Goal: Information Seeking & Learning: Learn about a topic

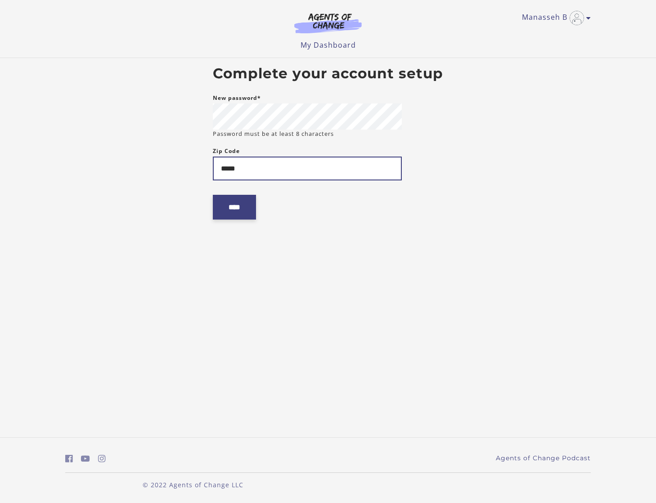
type input "*****"
click at [240, 202] on input "****" at bounding box center [234, 207] width 43 height 25
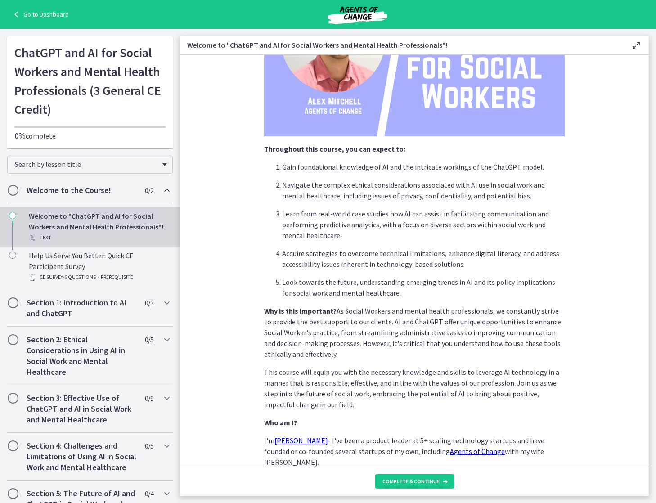
scroll to position [283, 0]
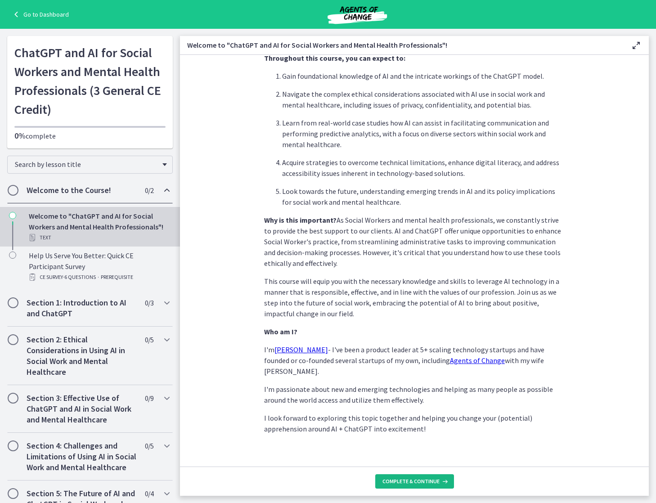
click at [422, 481] on span "Complete & continue" at bounding box center [410, 481] width 57 height 7
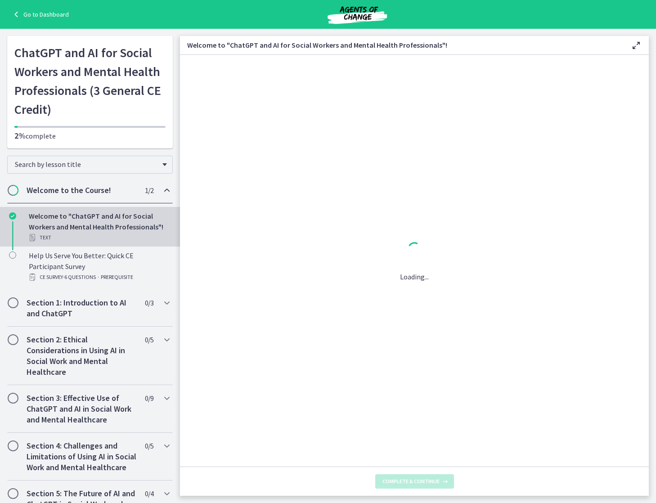
scroll to position [0, 0]
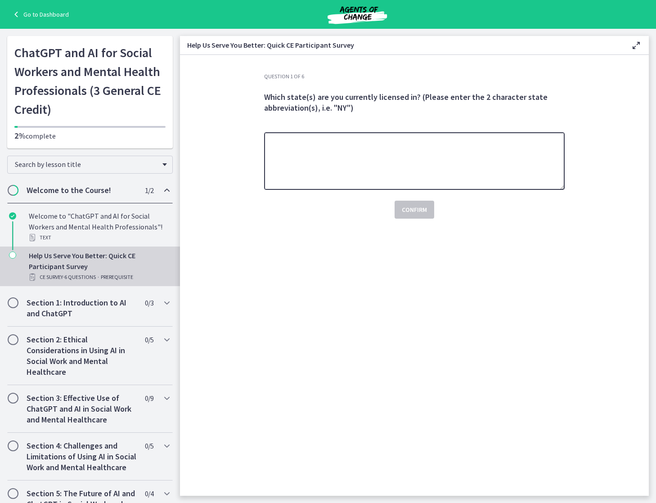
click at [350, 153] on textarea at bounding box center [414, 161] width 301 height 58
type textarea "*****"
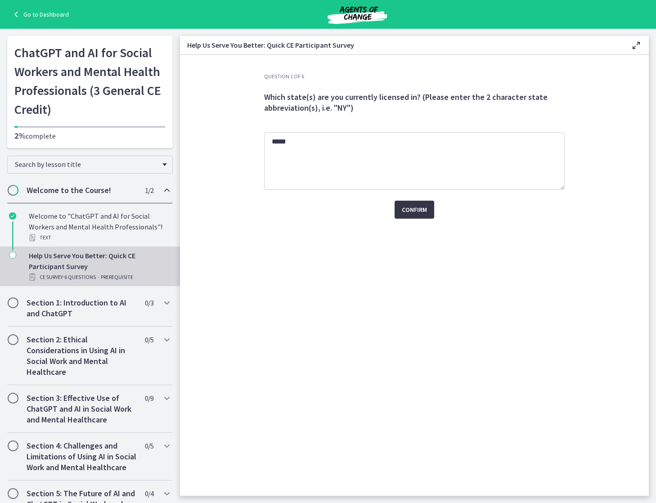
click at [414, 209] on span "Confirm" at bounding box center [414, 209] width 25 height 11
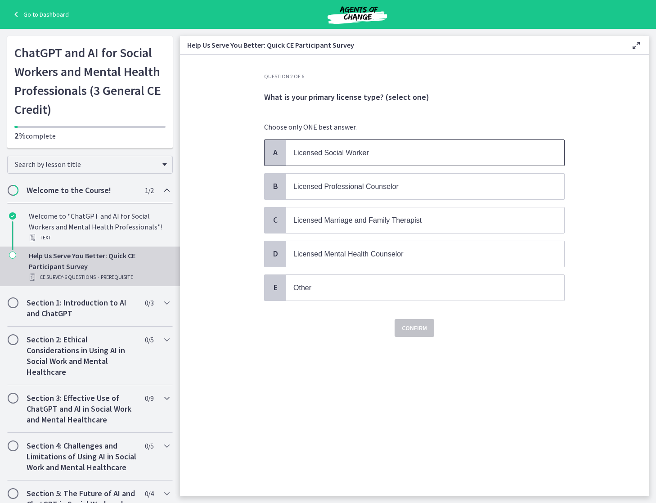
click at [312, 157] on p "Licensed Social Worker" at bounding box center [416, 152] width 246 height 11
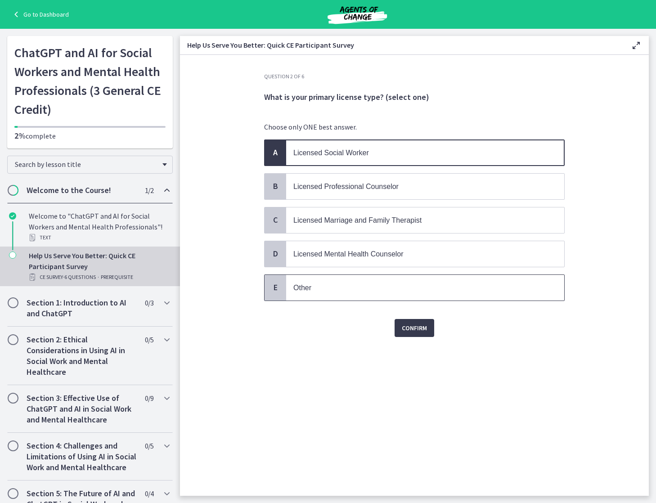
click at [316, 290] on p "Other" at bounding box center [416, 287] width 246 height 11
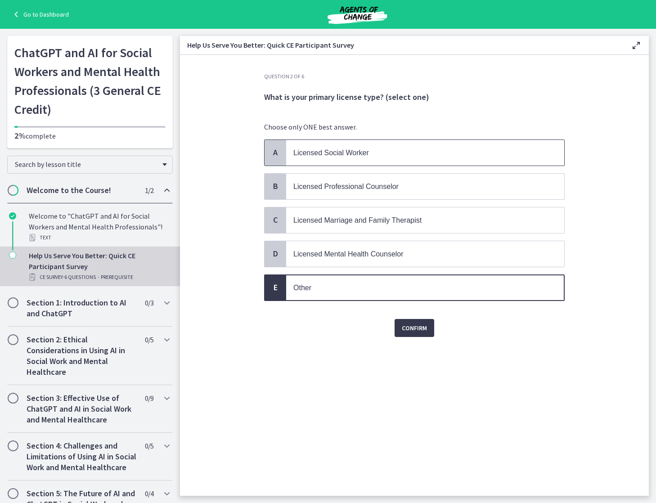
click at [298, 153] on span "Licensed Social Worker" at bounding box center [331, 153] width 76 height 8
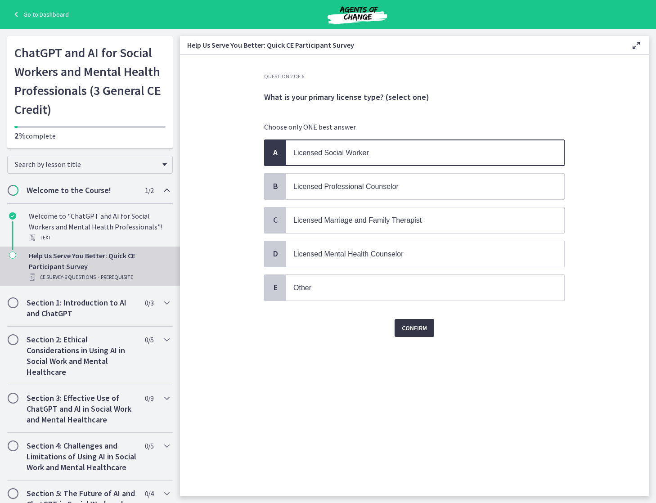
click at [403, 326] on span "Confirm" at bounding box center [414, 328] width 25 height 11
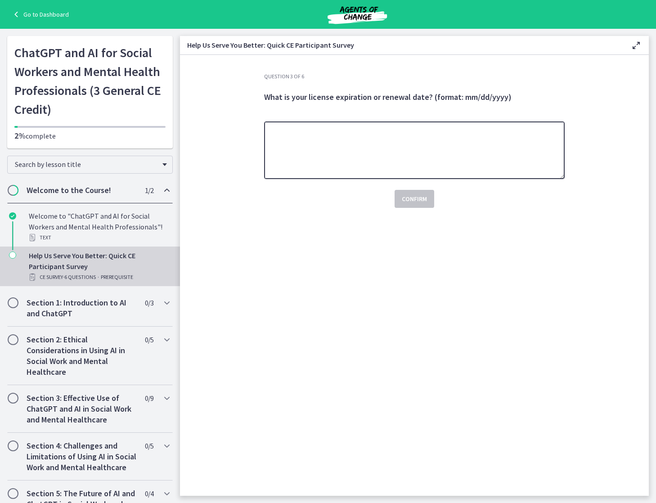
click at [341, 147] on textarea at bounding box center [414, 150] width 301 height 58
click at [309, 144] on textarea at bounding box center [414, 150] width 301 height 58
type textarea "********"
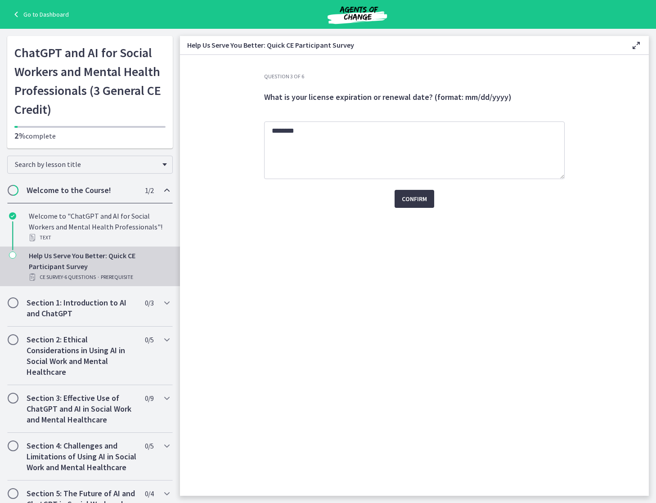
click at [410, 198] on span "Confirm" at bounding box center [414, 198] width 25 height 11
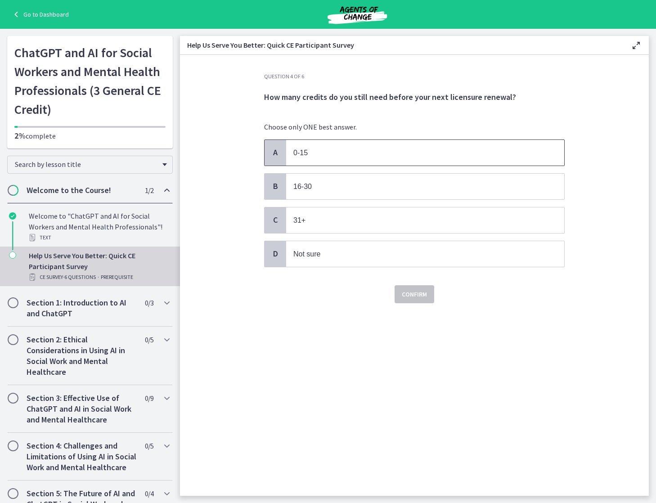
click at [315, 155] on p "0-15" at bounding box center [416, 152] width 246 height 11
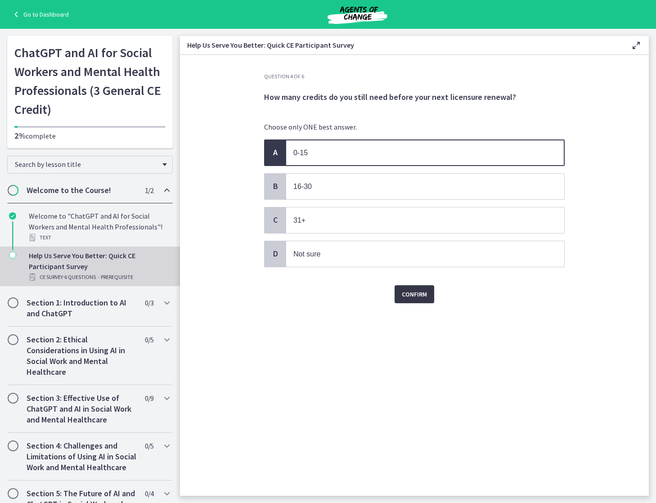
click at [403, 289] on span "Confirm" at bounding box center [414, 294] width 25 height 11
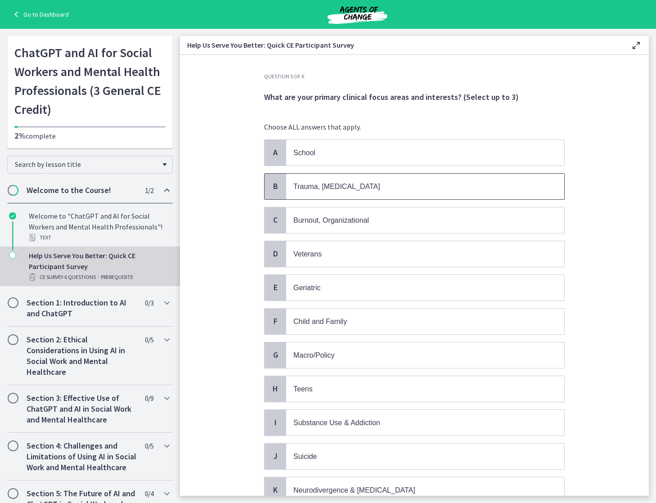
click at [314, 186] on span "Trauma, [MEDICAL_DATA]" at bounding box center [336, 187] width 87 height 8
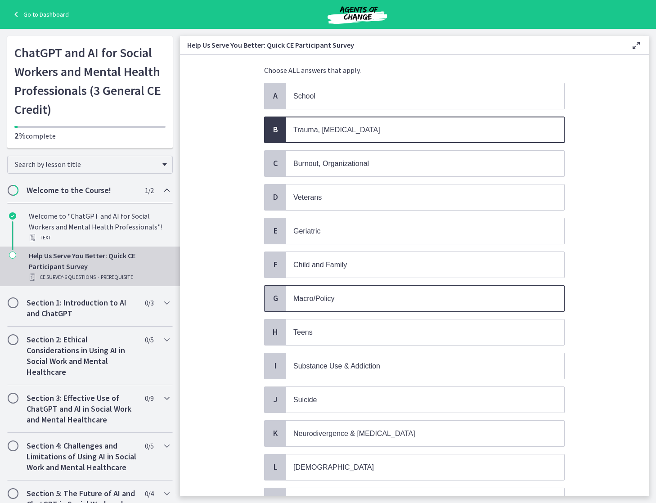
scroll to position [90, 0]
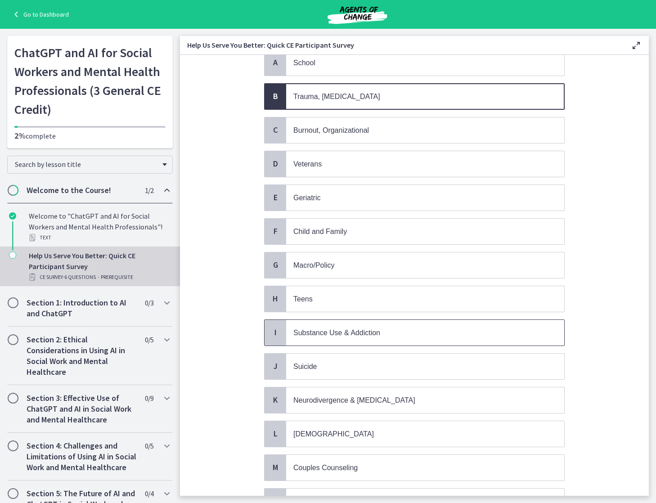
click at [312, 338] on p "Substance Use & Addiction" at bounding box center [416, 332] width 246 height 11
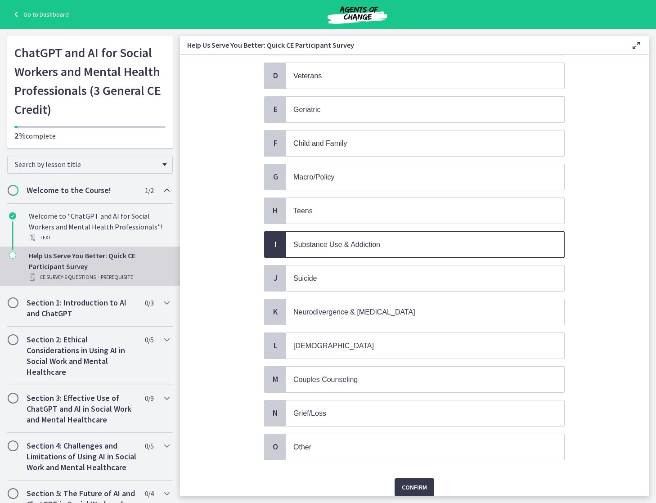
scroll to position [180, 0]
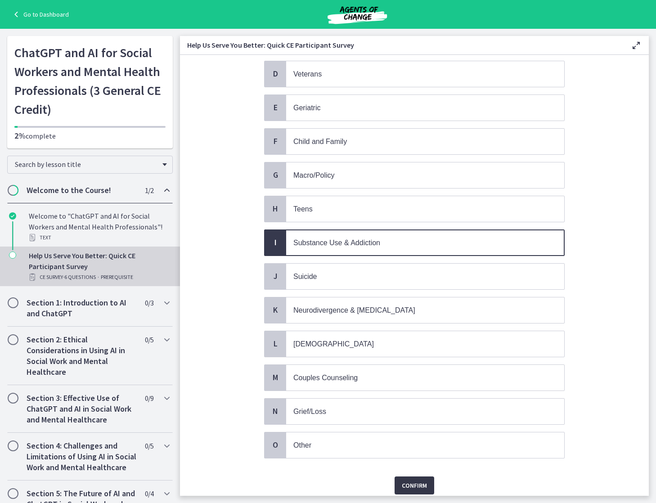
click at [418, 488] on span "Confirm" at bounding box center [414, 485] width 25 height 11
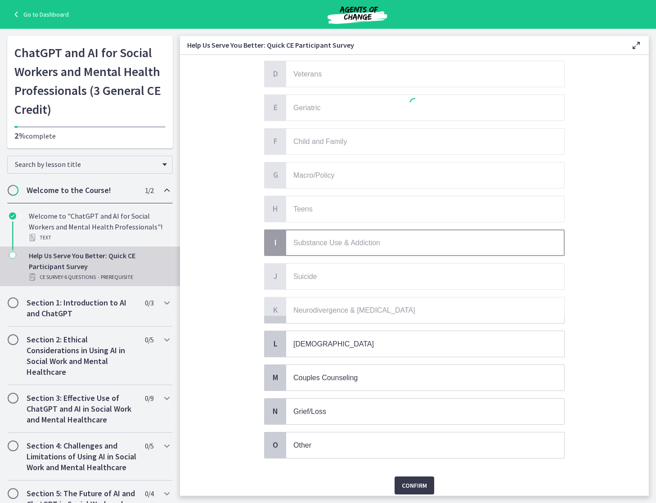
scroll to position [0, 0]
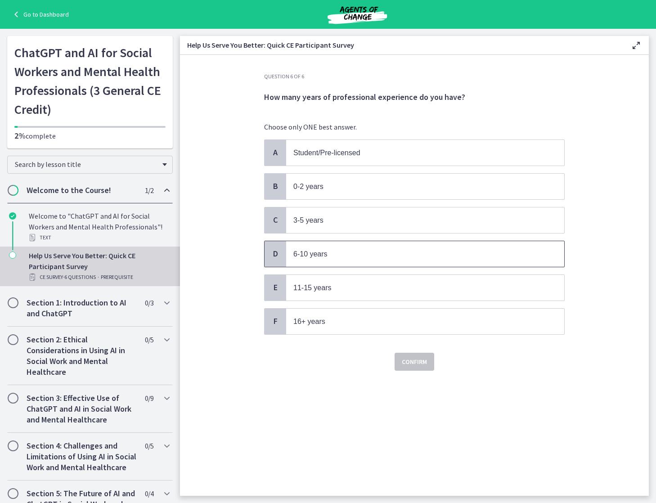
click at [283, 260] on div "D" at bounding box center [276, 254] width 22 height 26
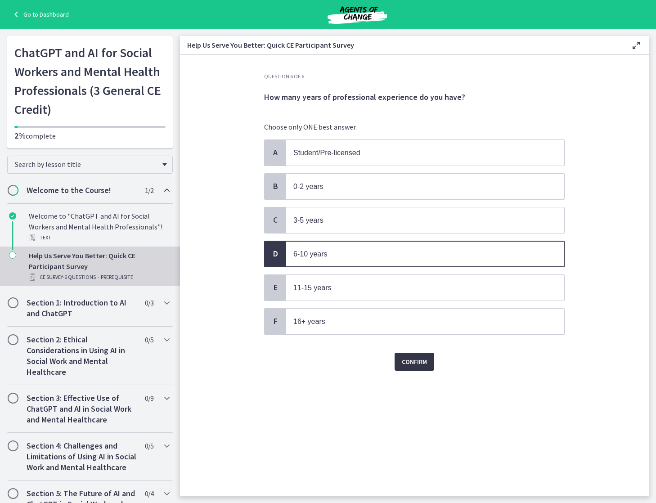
click at [413, 367] on button "Confirm" at bounding box center [415, 362] width 40 height 18
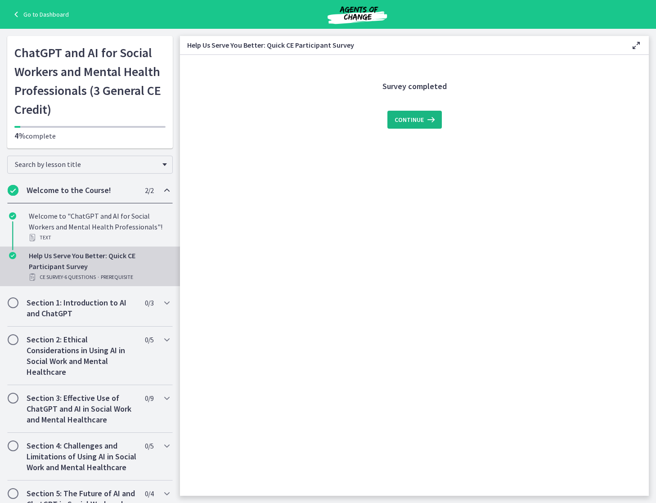
click at [402, 118] on span "Continue" at bounding box center [409, 119] width 29 height 11
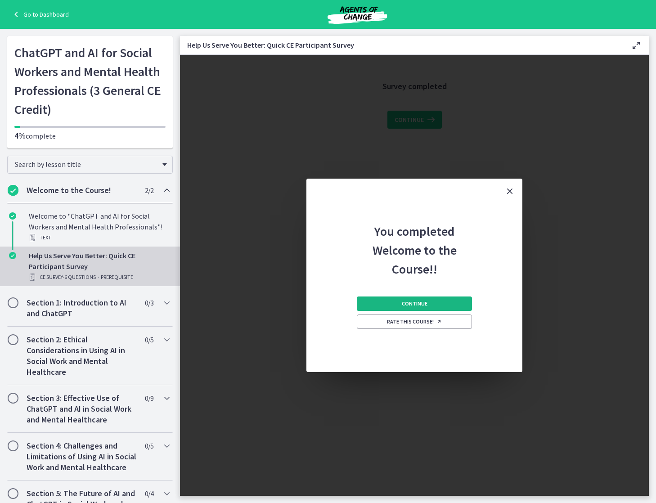
click at [435, 301] on button "Continue" at bounding box center [414, 303] width 115 height 14
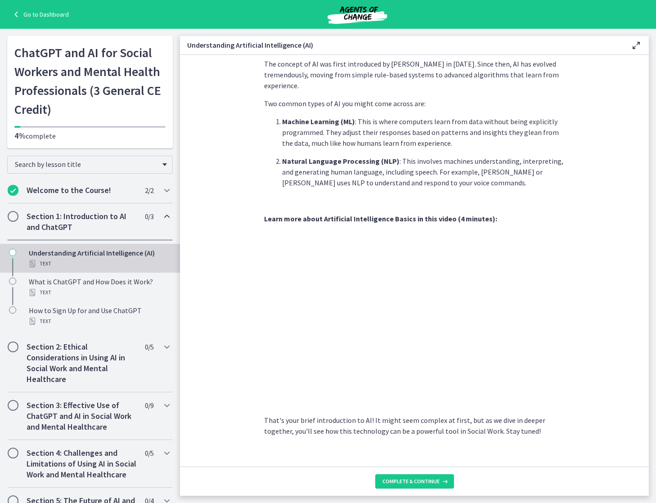
scroll to position [250, 0]
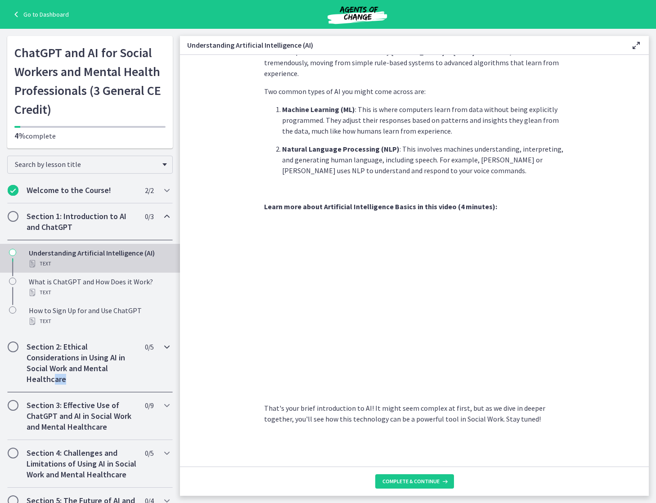
drag, startPoint x: 63, startPoint y: 384, endPoint x: 4, endPoint y: 390, distance: 60.1
click at [50, 390] on div "Section 2: Ethical Considerations in Using AI in Social Work and Mental Healthc…" at bounding box center [90, 363] width 166 height 58
